Goal: Check status: Check status

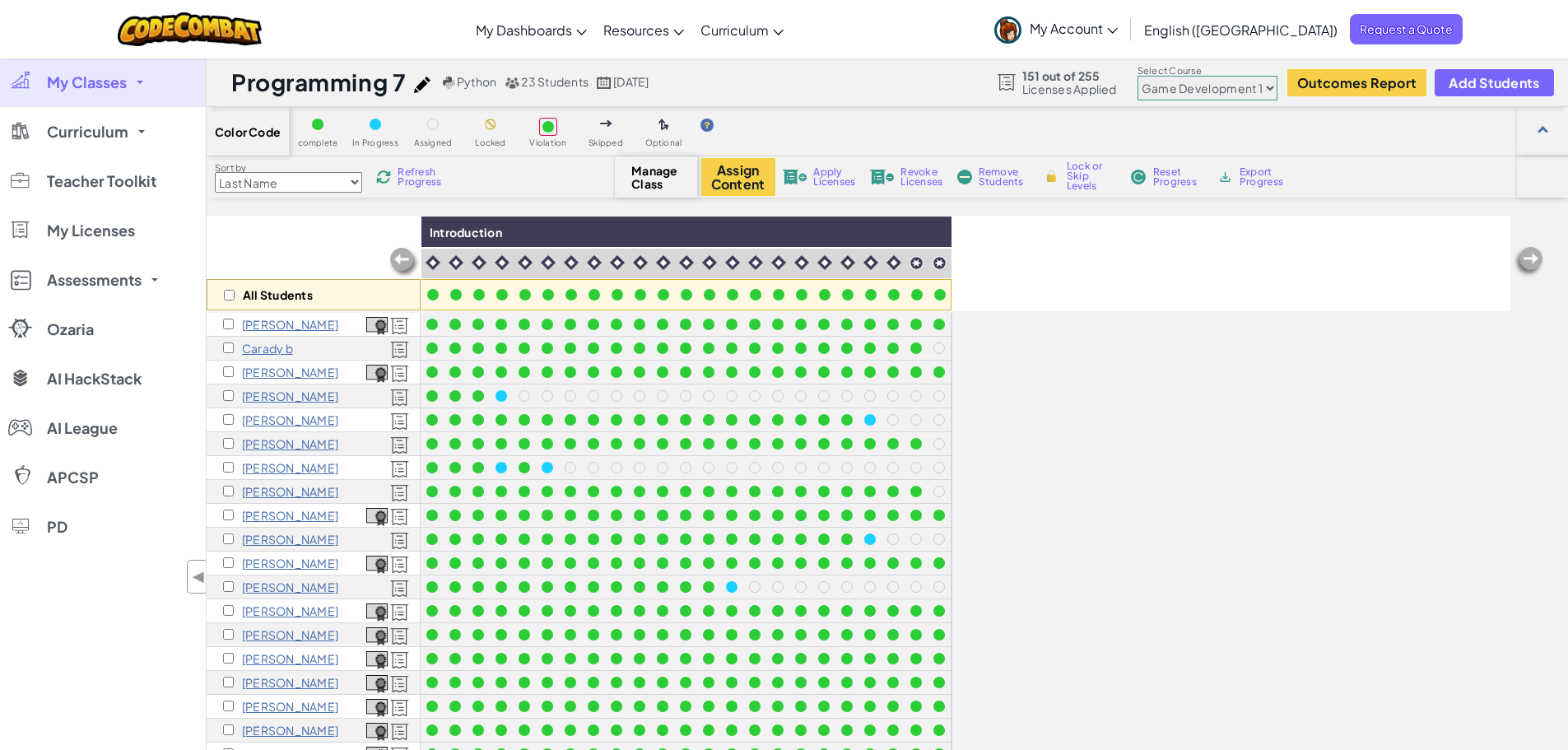
click at [1221, 83] on select "Junior Introduction to Computer Science Game Development 1 Web Development 1 Co…" at bounding box center [1207, 88] width 140 height 24
select select "5789587aad86a6efb573701f"
click at [1138, 76] on select "Junior Introduction to Computer Science Game Development 1 Web Development 1 Co…" at bounding box center [1207, 88] width 140 height 24
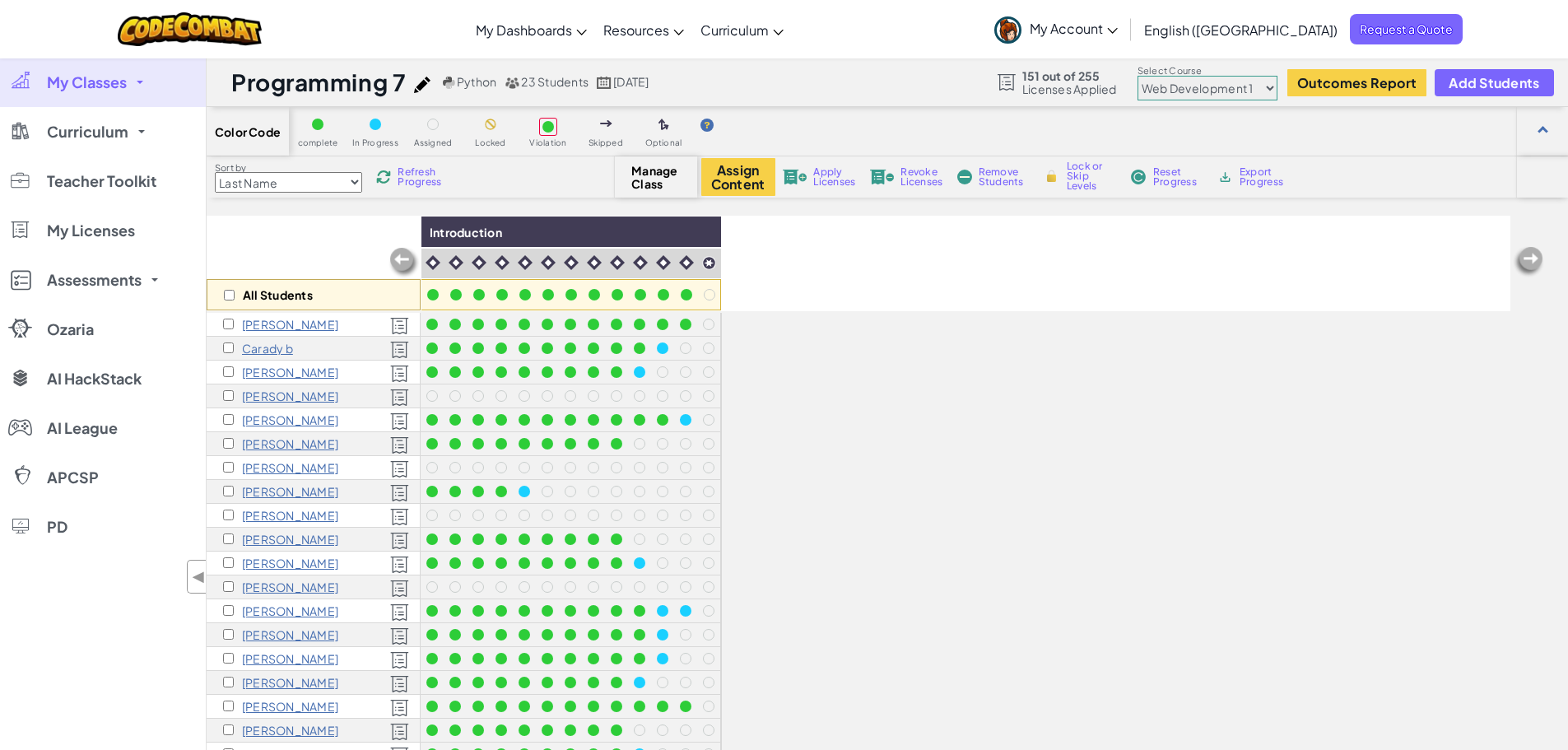
click at [412, 178] on span "Refresh Progress" at bounding box center [423, 176] width 51 height 19
click at [412, 183] on span "Refresh Progress" at bounding box center [423, 176] width 51 height 19
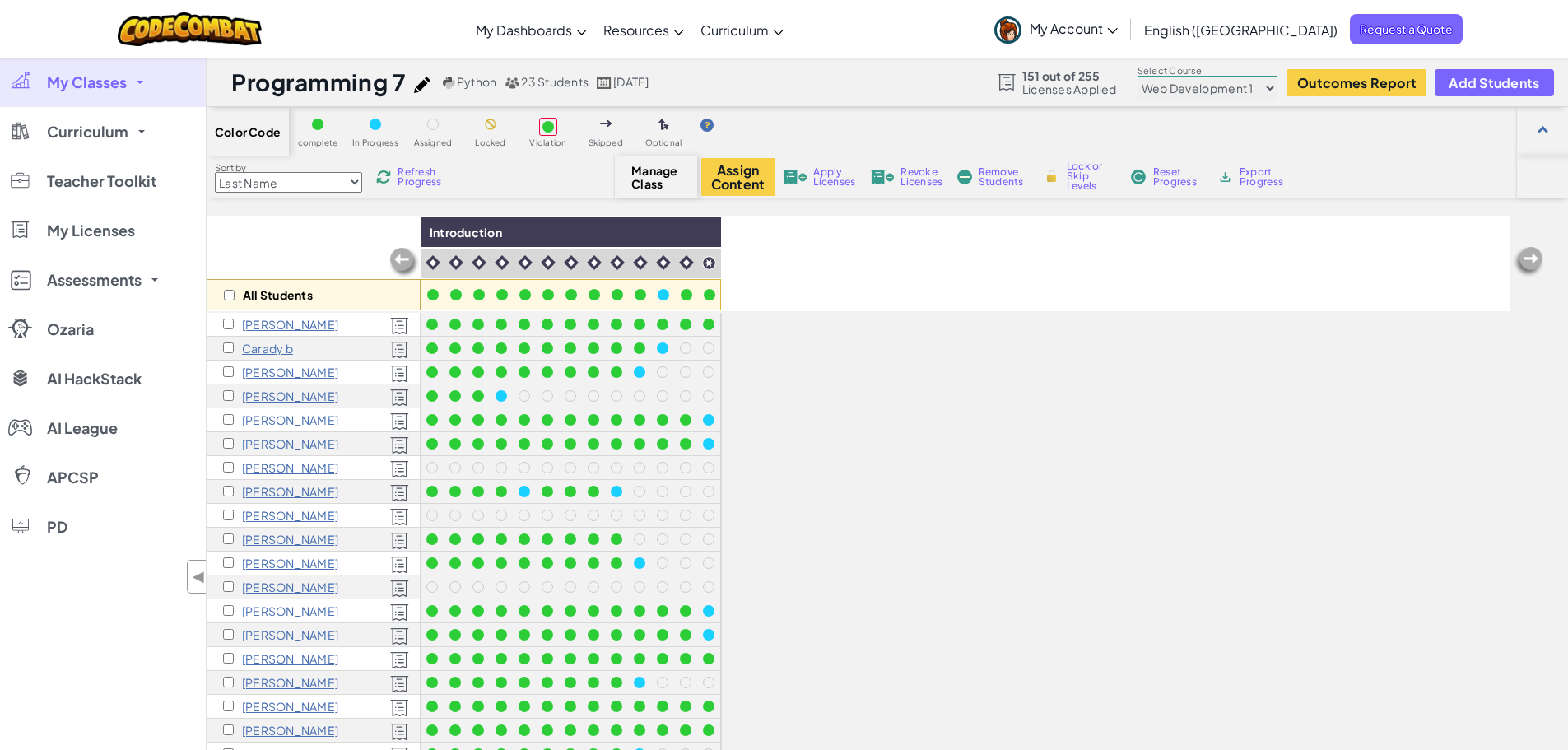
click at [412, 183] on span "Refresh Progress" at bounding box center [423, 176] width 51 height 19
click at [433, 187] on span "Refresh Progress" at bounding box center [423, 176] width 51 height 19
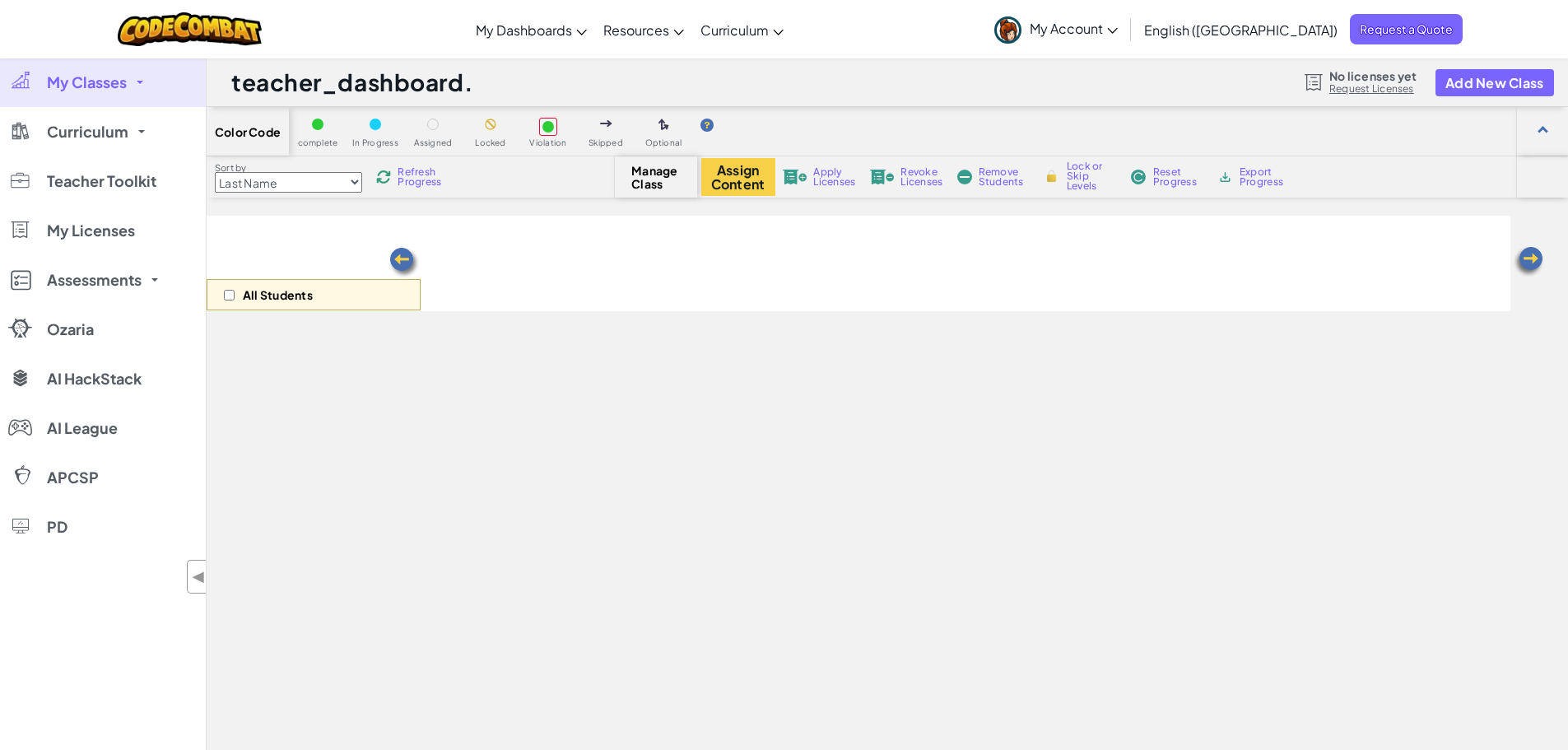
select select "5789587aad86a6efb573701f"
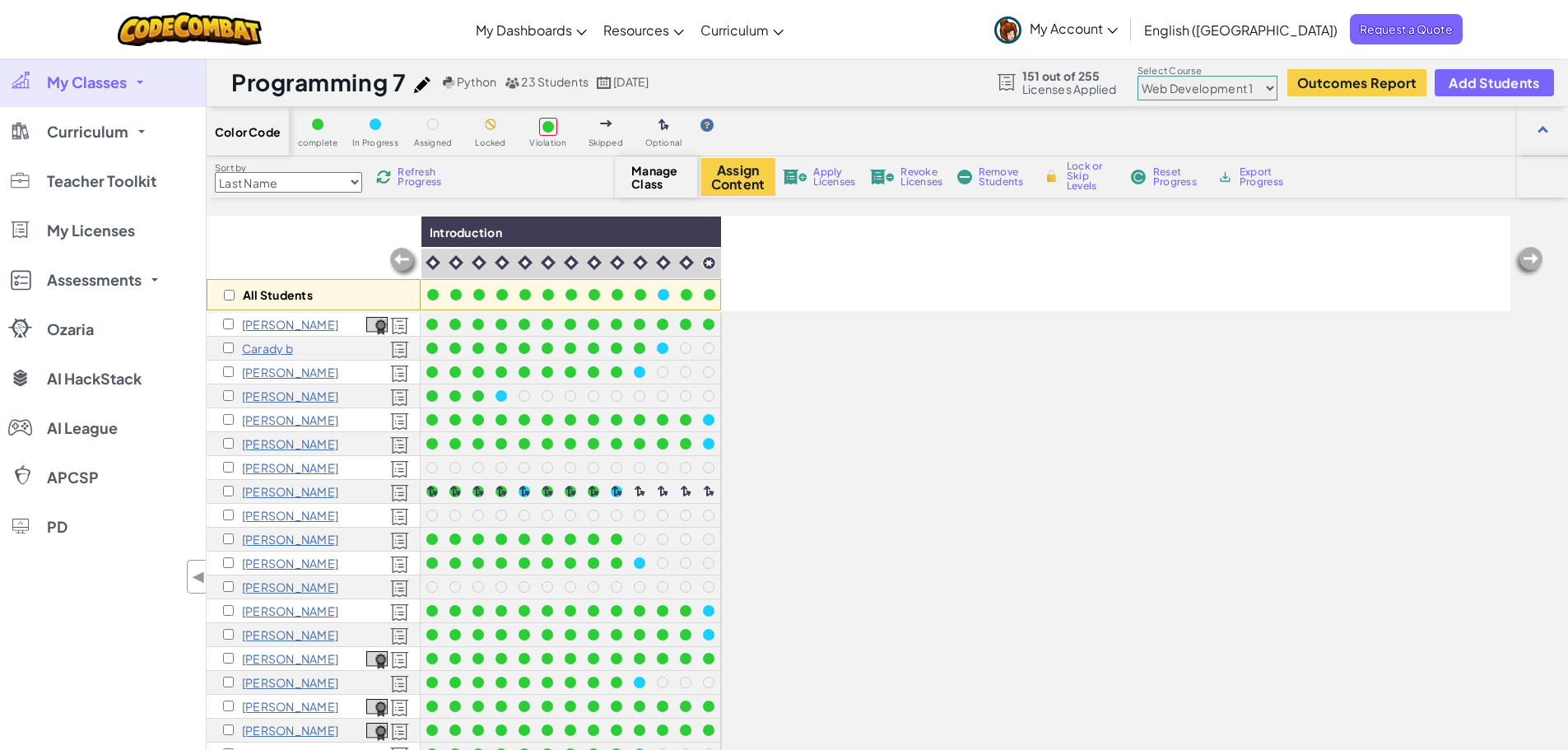
click at [401, 160] on div "Sort by Last Name first Name Progress (High to Low) Progress (Low to Hight) Ref…" at bounding box center [886, 177] width 1361 height 41
click at [417, 178] on span "Refresh Progress" at bounding box center [423, 176] width 51 height 19
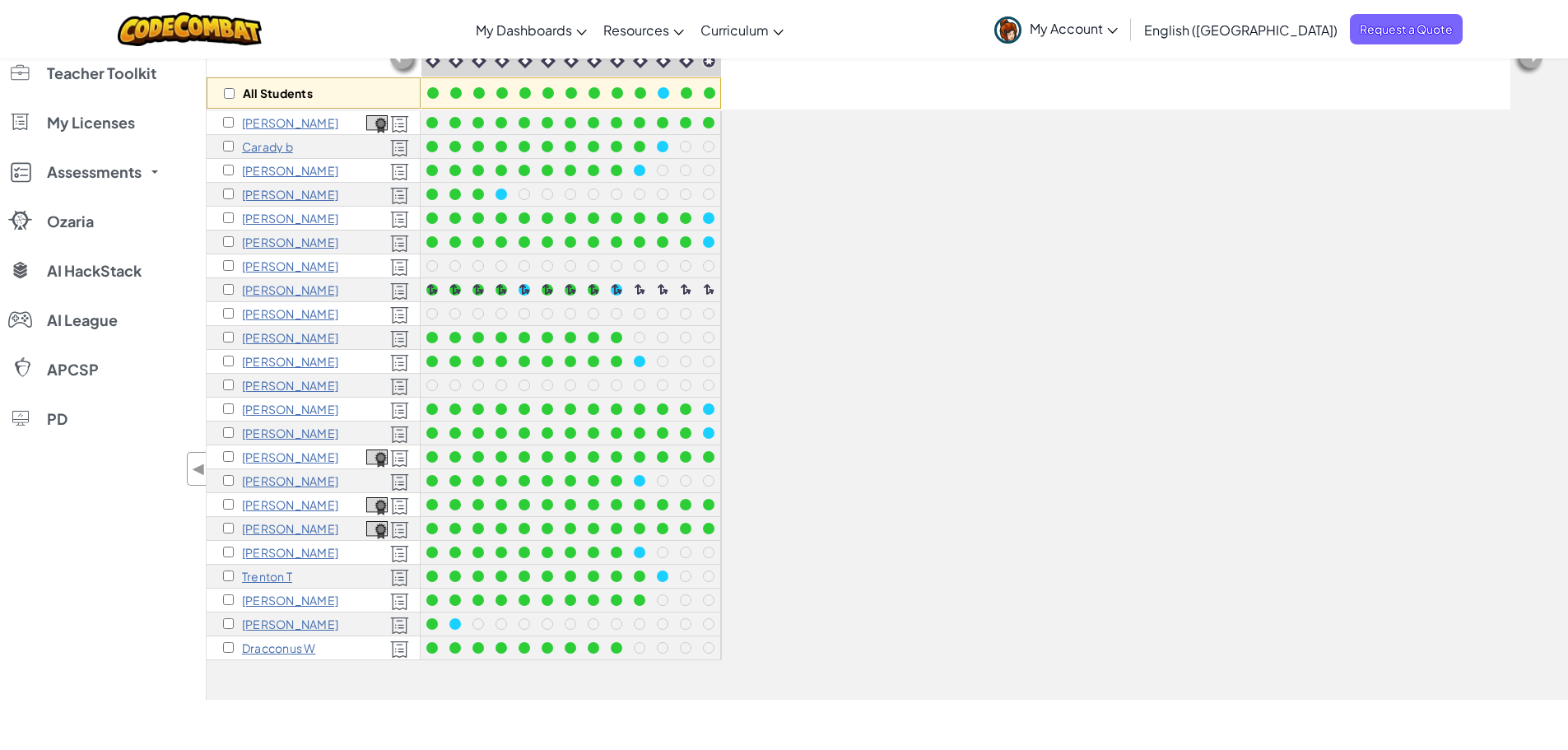
scroll to position [165, 0]
